Goal: Information Seeking & Learning: Find specific fact

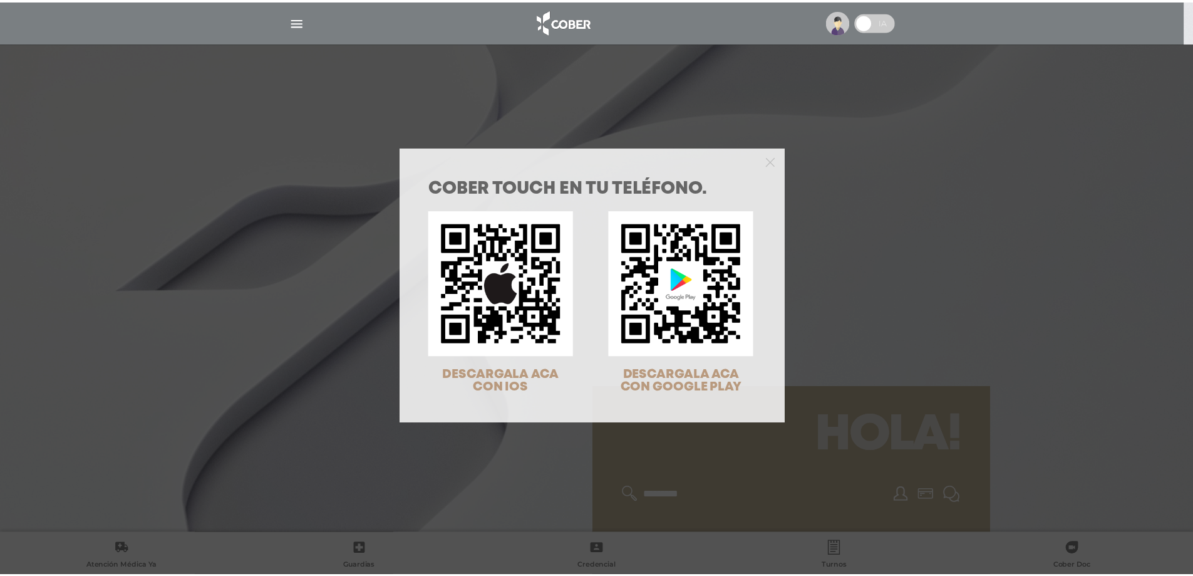
scroll to position [40, 0]
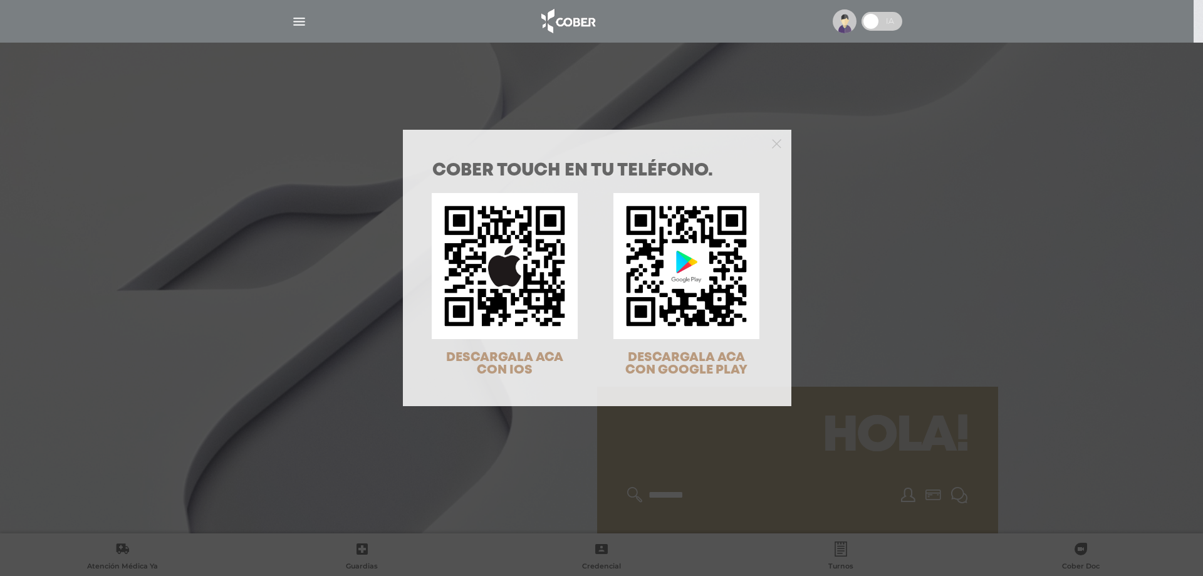
click at [701, 469] on div "COBER TOUCH en tu teléfono. DESCARGALA ACA CON IOS DESCARGALA ACA CON GOOGLE PL…" at bounding box center [601, 288] width 1203 height 576
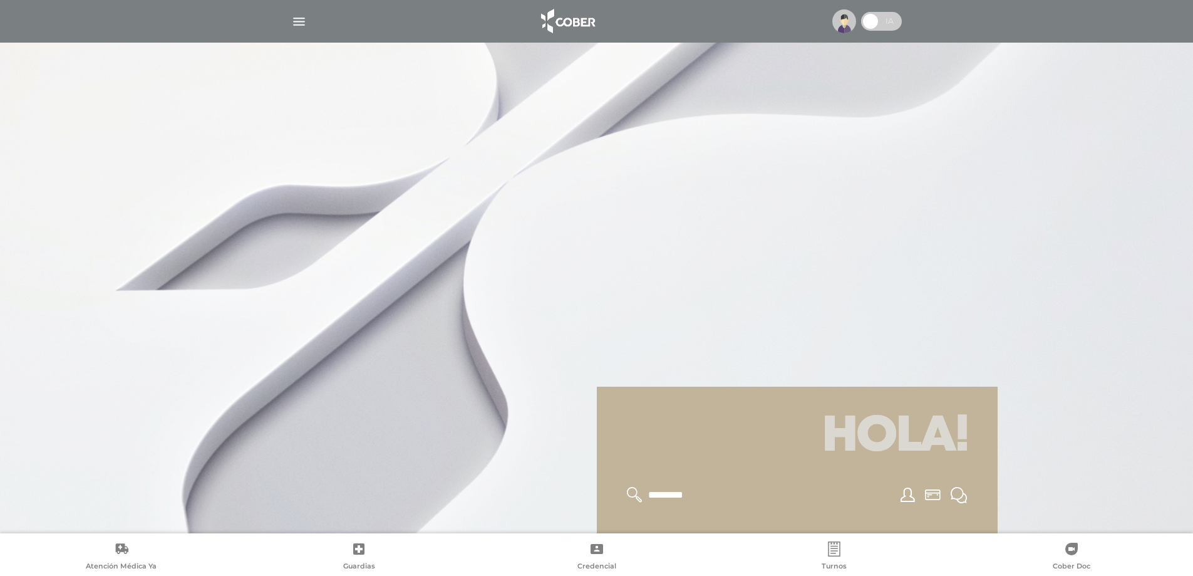
click at [299, 23] on img "button" at bounding box center [299, 22] width 16 height 16
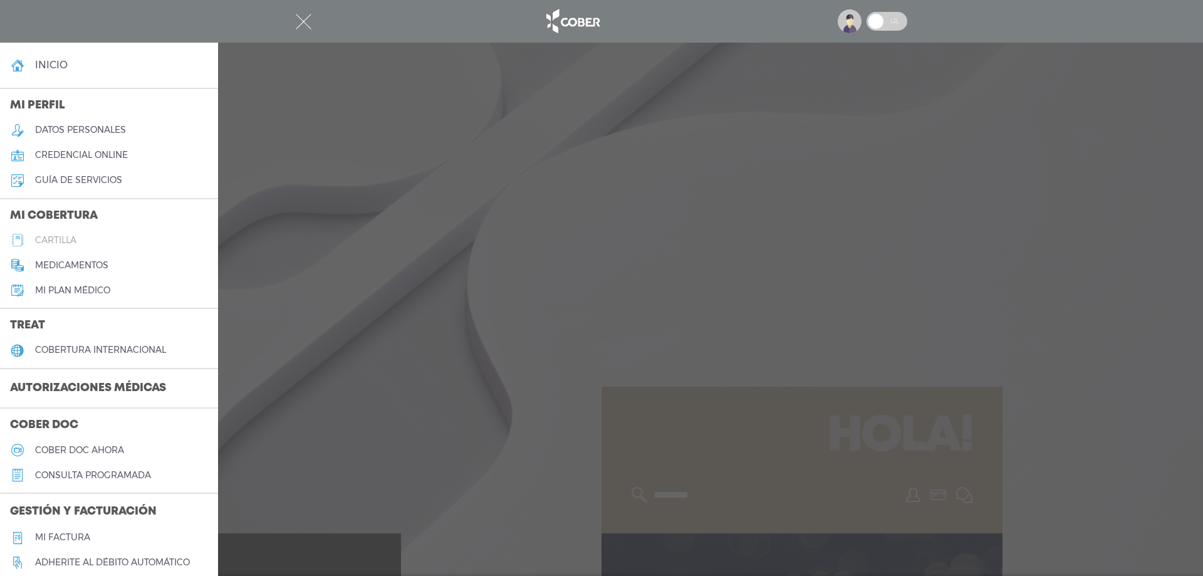
click at [65, 235] on h5 "cartilla" at bounding box center [55, 240] width 41 height 11
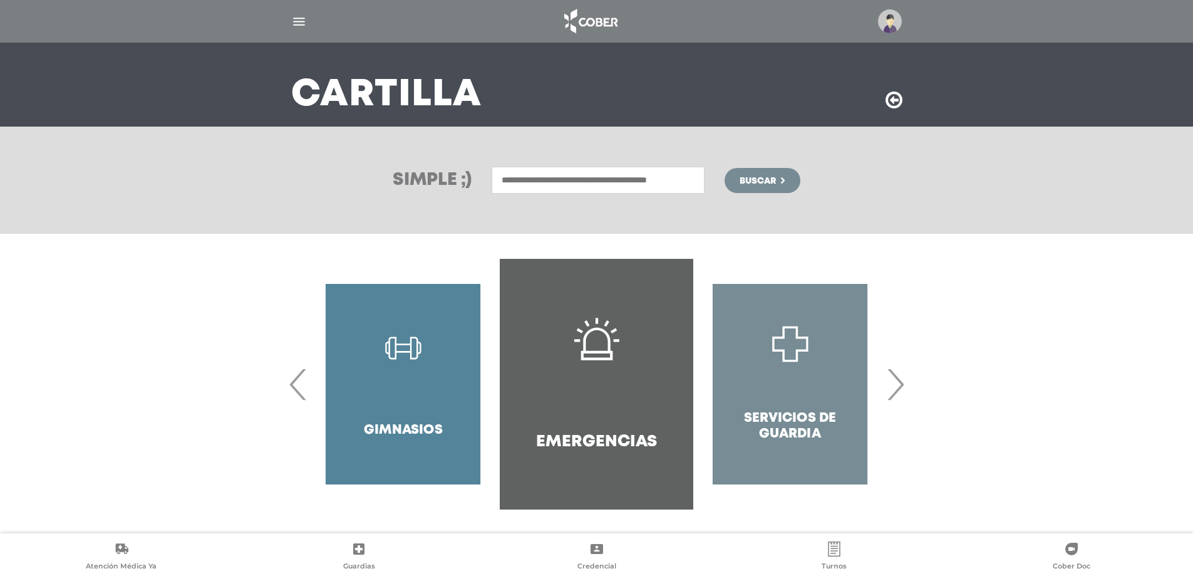
scroll to position [68, 0]
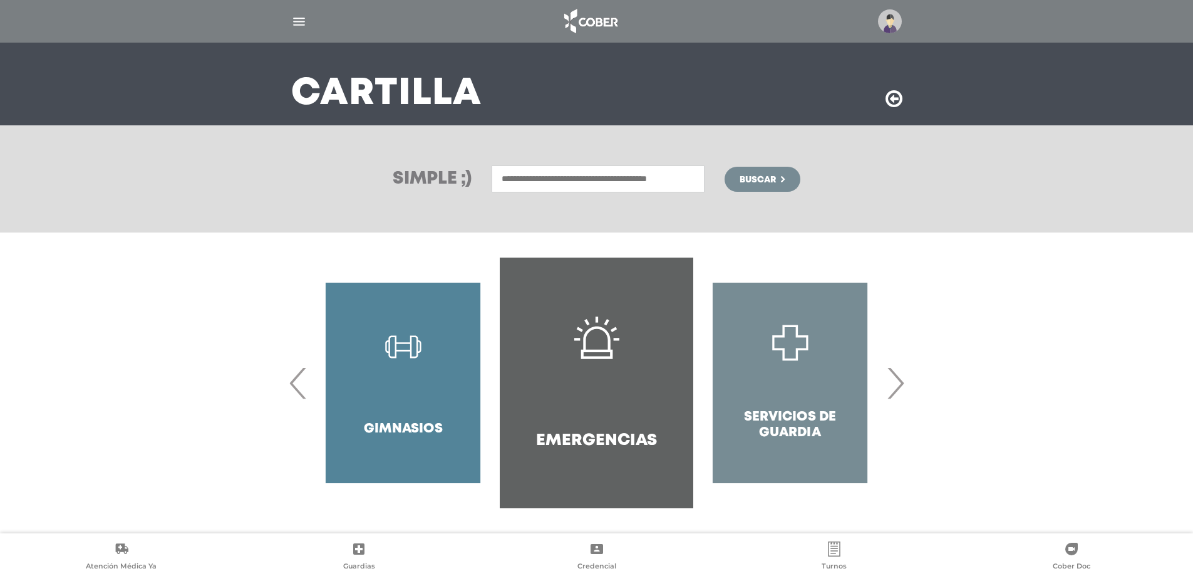
click at [674, 188] on input "text" at bounding box center [598, 178] width 213 height 27
click at [655, 204] on div "Odontopediatria" at bounding box center [598, 206] width 208 height 15
type input "**********"
click at [794, 175] on button "Buscar" at bounding box center [762, 179] width 75 height 25
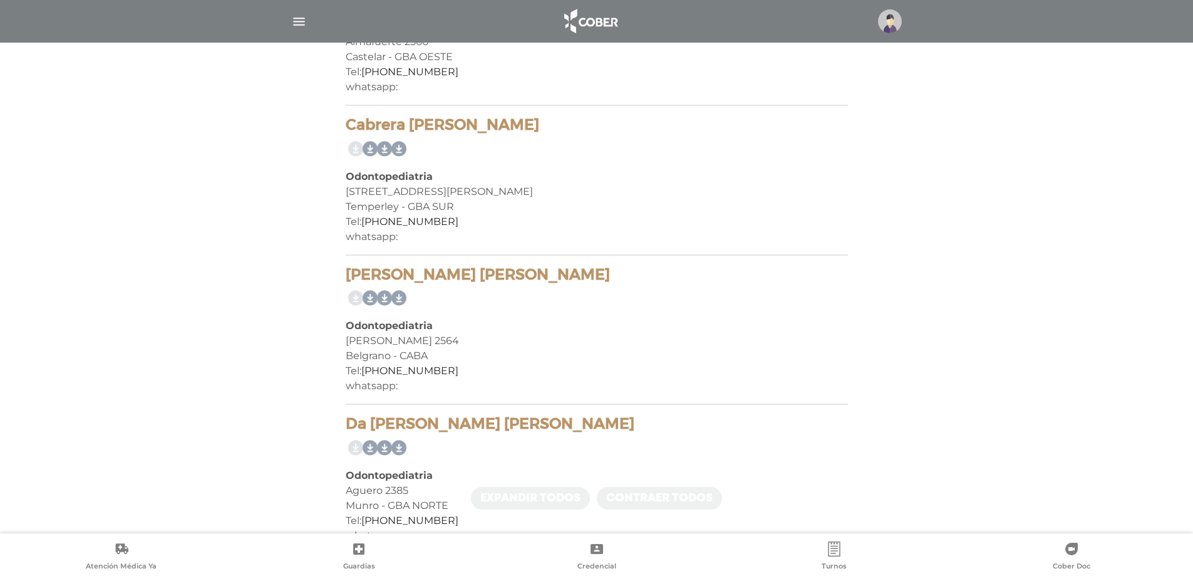
scroll to position [438, 0]
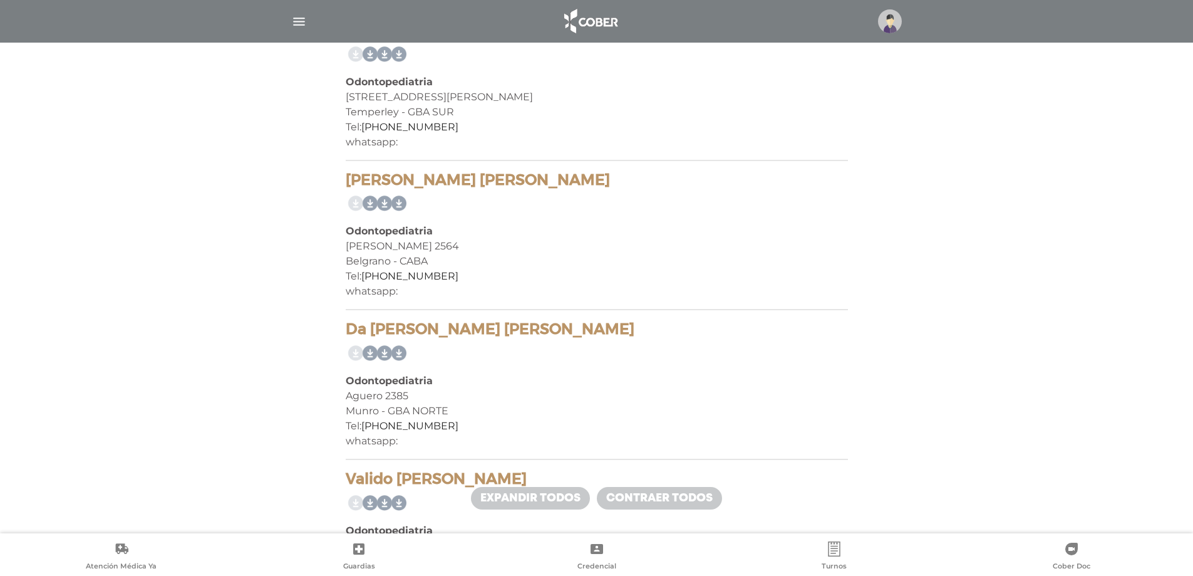
drag, startPoint x: 336, startPoint y: 174, endPoint x: 520, endPoint y: 176, distance: 183.5
copy h4 "Alderete Maria Julia"
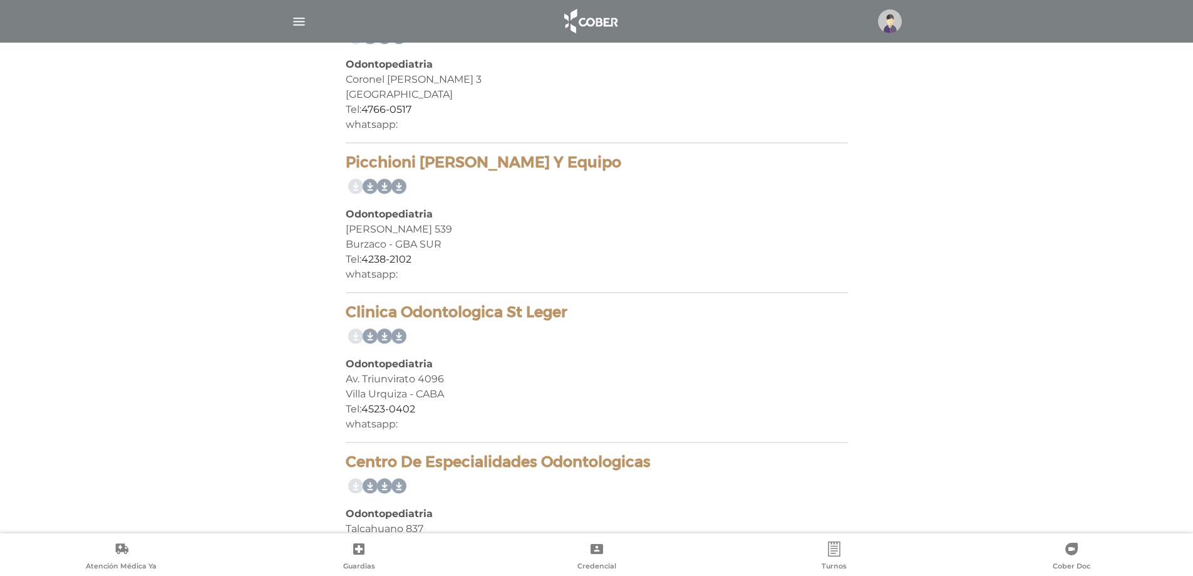
scroll to position [1423, 0]
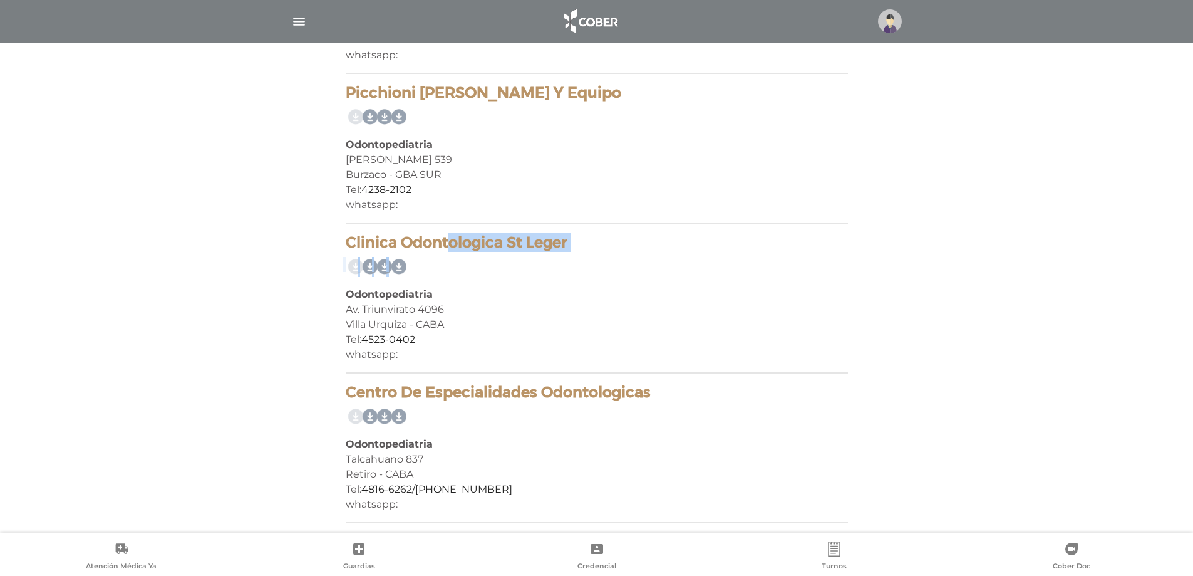
drag, startPoint x: 346, startPoint y: 249, endPoint x: 564, endPoint y: 259, distance: 218.2
click at [564, 259] on div "Clinica Odontologica St Leger Odontopediatria Av. Triunvirato 4096 Villa Urquiz…" at bounding box center [597, 304] width 502 height 140
drag, startPoint x: 654, startPoint y: 394, endPoint x: 346, endPoint y: 392, distance: 308.2
click at [346, 392] on h4 "Centro De Especialidades Odontologicas" at bounding box center [597, 392] width 502 height 18
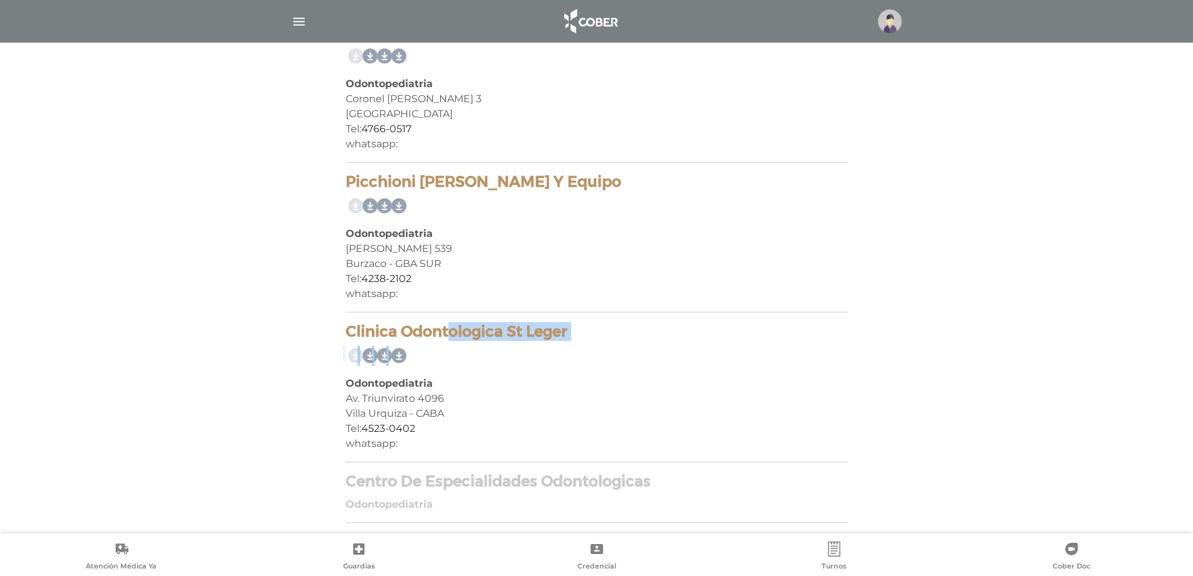
scroll to position [1334, 0]
copy h4 "Centro De Especialidades Odontologicas"
click at [475, 483] on h4 "Centro De Especialidades Odontologicas" at bounding box center [597, 481] width 502 height 18
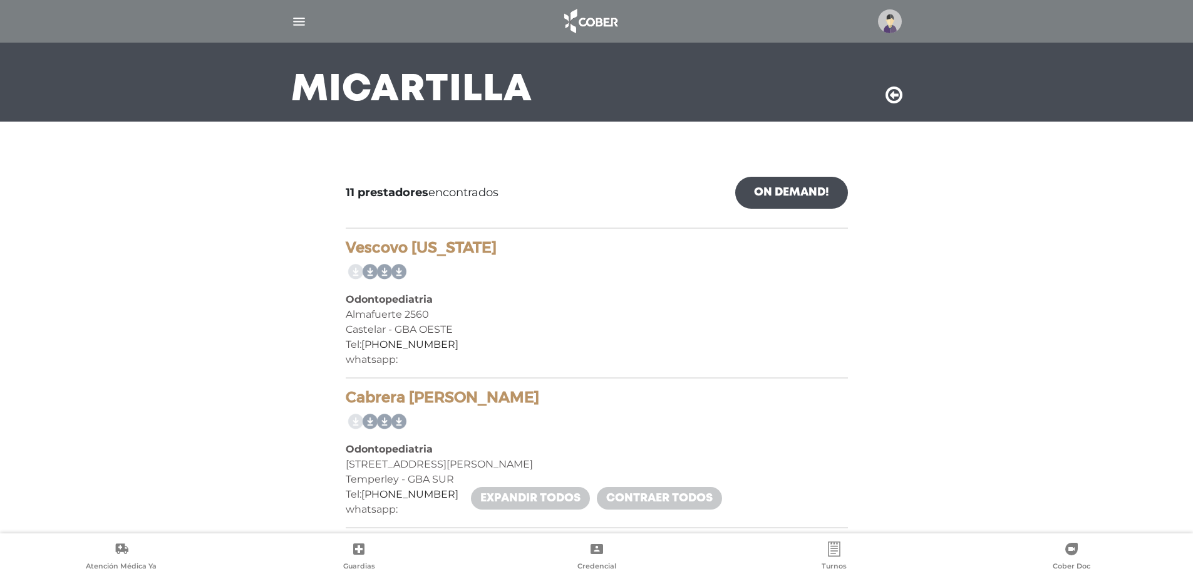
scroll to position [0, 0]
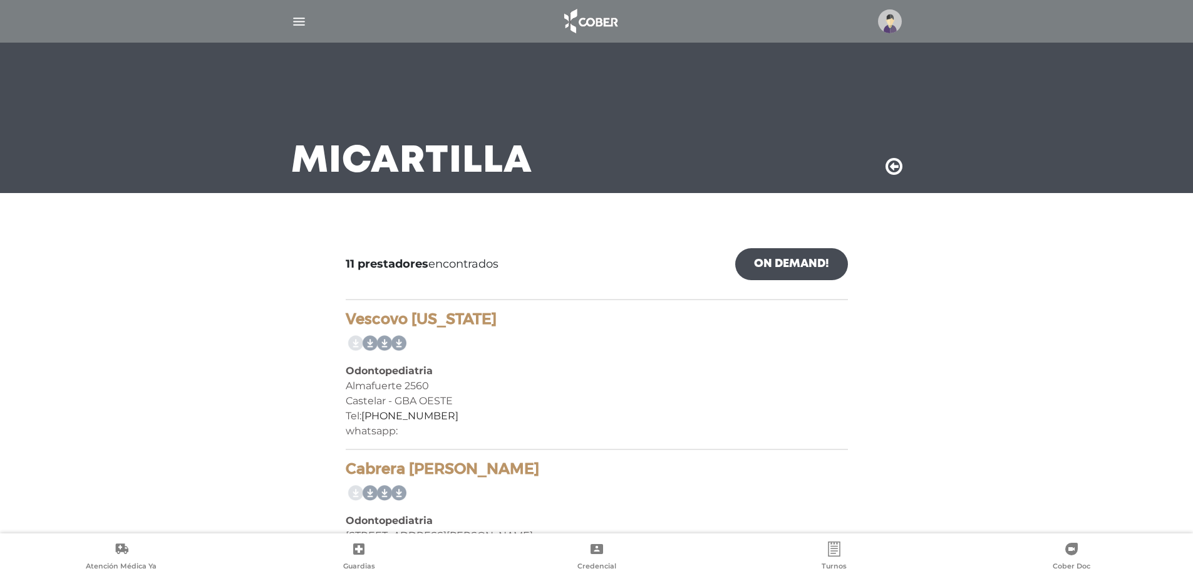
click at [880, 166] on div "Mi Cartilla" at bounding box center [596, 118] width 641 height 150
click at [893, 167] on icon at bounding box center [894, 167] width 17 height 20
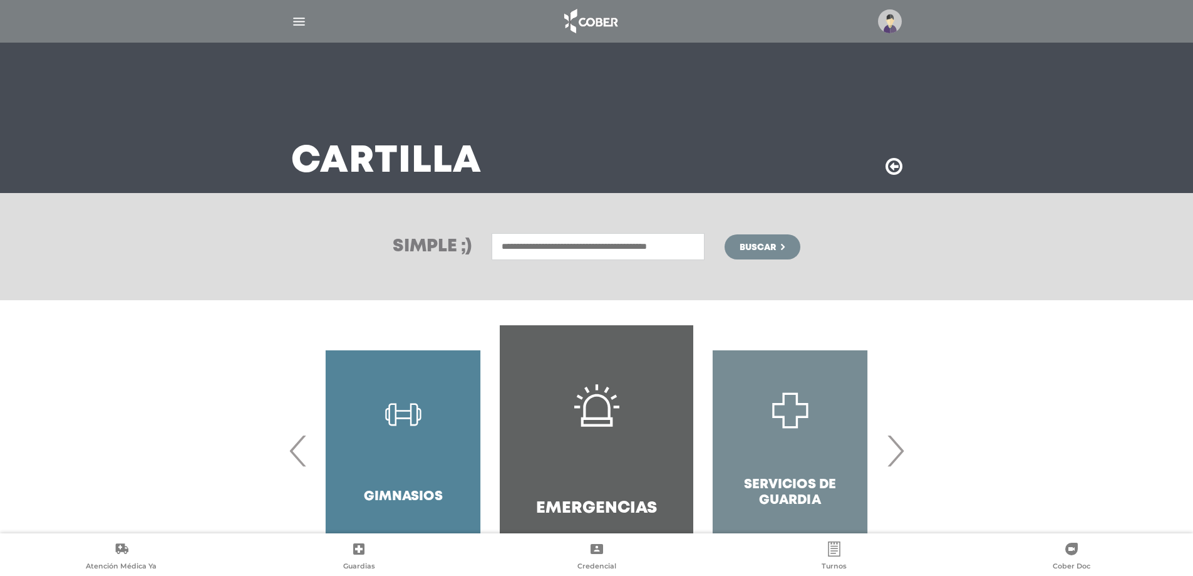
click at [543, 252] on input "text" at bounding box center [598, 246] width 213 height 27
type input "**********"
click at [725, 234] on button "Buscar" at bounding box center [762, 246] width 75 height 25
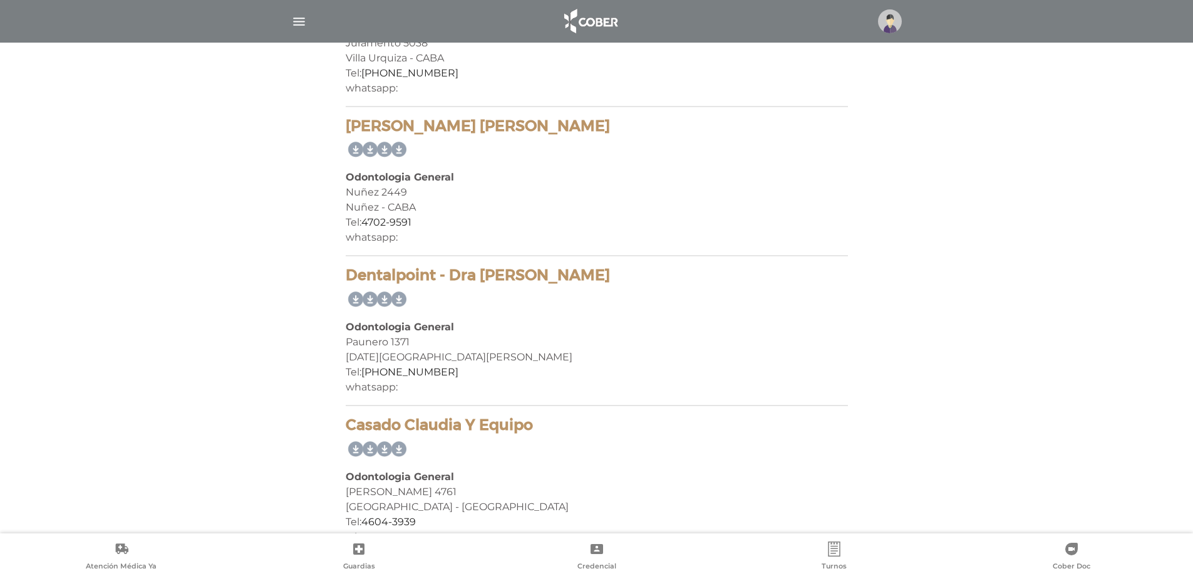
scroll to position [2004, 0]
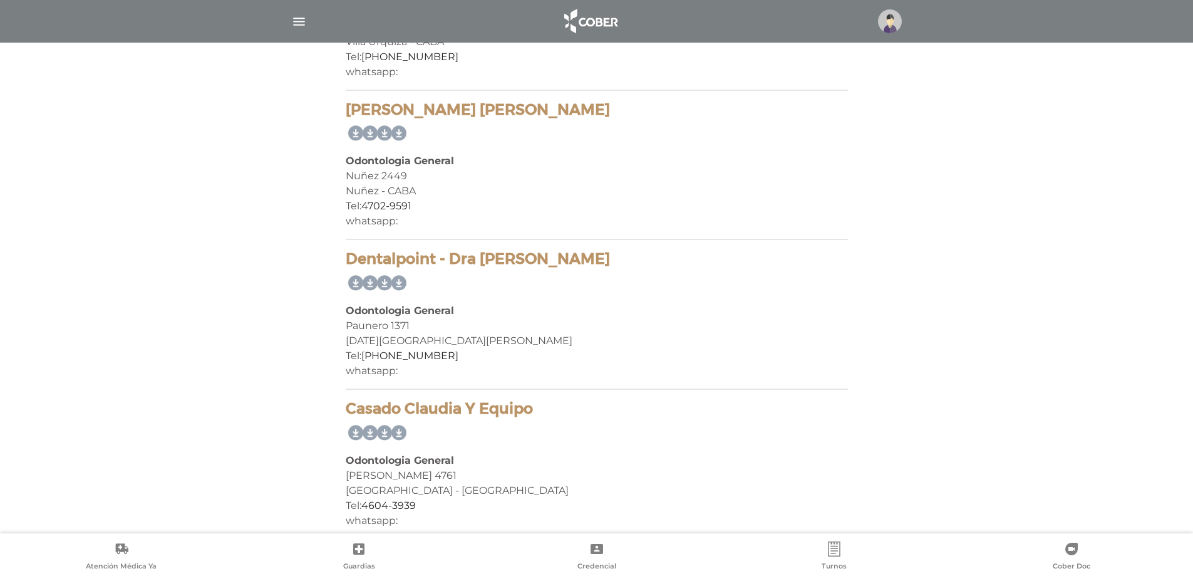
drag, startPoint x: 520, startPoint y: 110, endPoint x: 346, endPoint y: 110, distance: 173.5
click at [346, 110] on h4 "Perretti Salinas Maria Jose" at bounding box center [597, 110] width 502 height 18
copy h4 "Perretti Salinas Maria Jose"
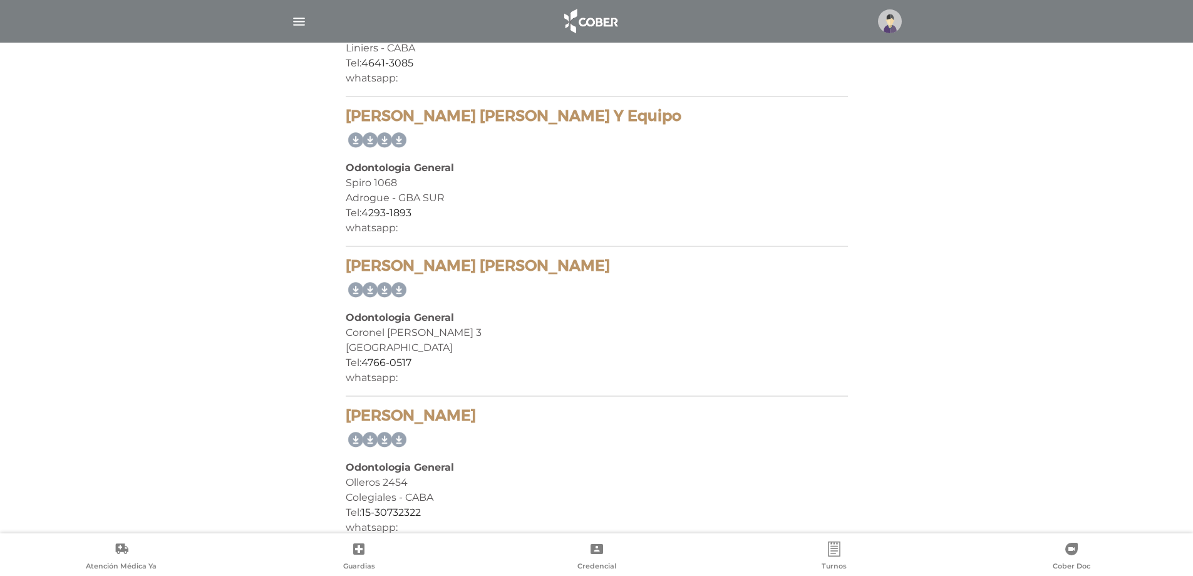
scroll to position [3195, 0]
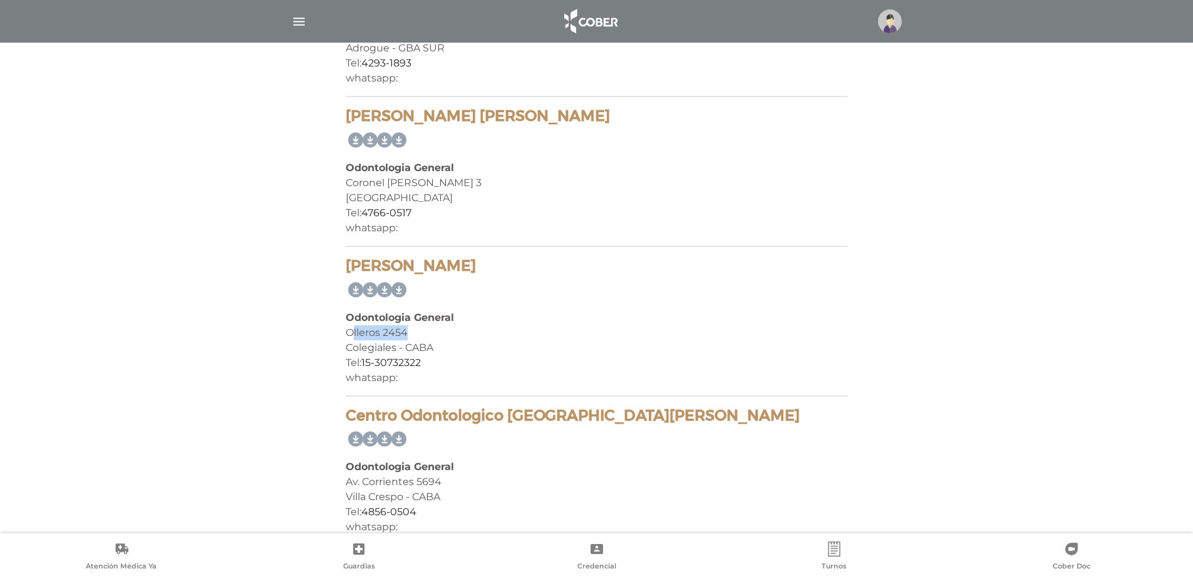
drag, startPoint x: 351, startPoint y: 334, endPoint x: 446, endPoint y: 329, distance: 94.7
click at [446, 329] on div "Olleros 2454" at bounding box center [597, 332] width 502 height 15
click at [524, 360] on div "Tel: 15-30732322" at bounding box center [597, 362] width 502 height 15
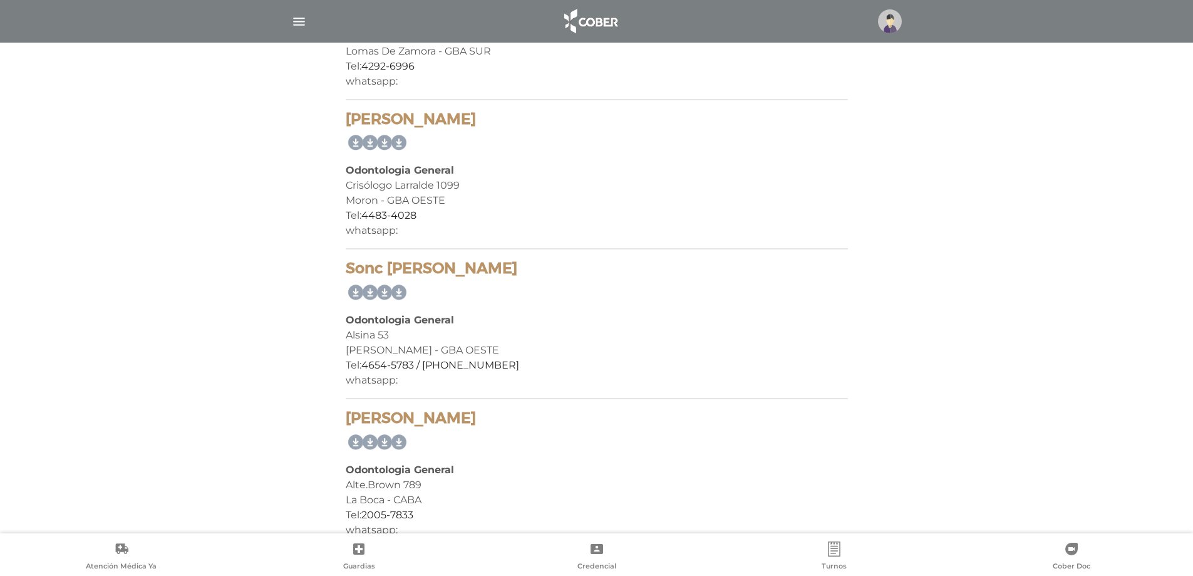
scroll to position [8769, 0]
